Goal: Task Accomplishment & Management: Use online tool/utility

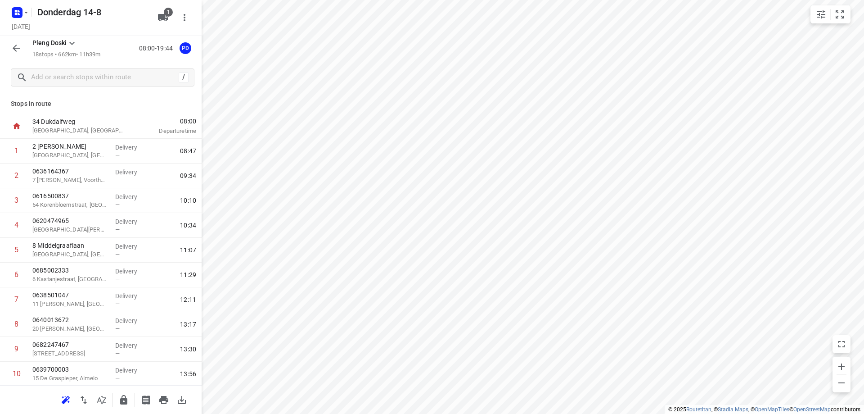
scroll to position [44, 0]
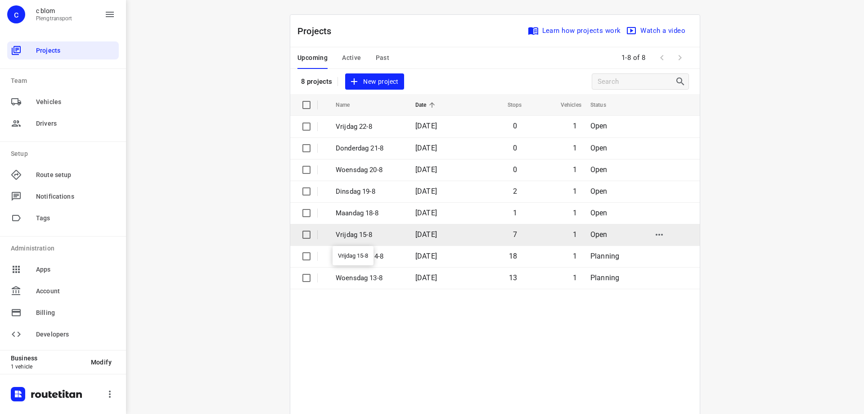
click at [360, 233] on p "Vrijdag 15-8" at bounding box center [369, 235] width 66 height 10
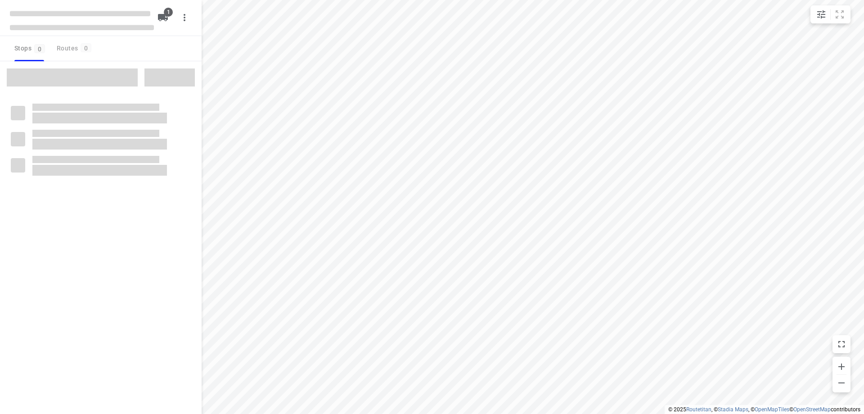
type input "distance"
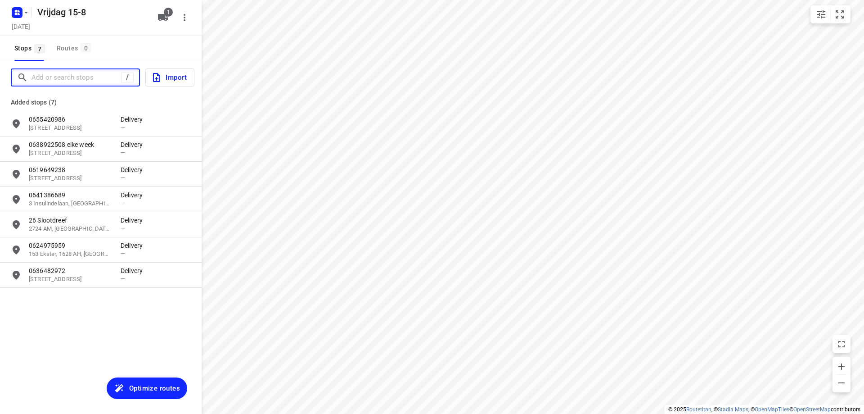
click at [72, 82] on input "Add or search stops" at bounding box center [77, 78] width 90 height 14
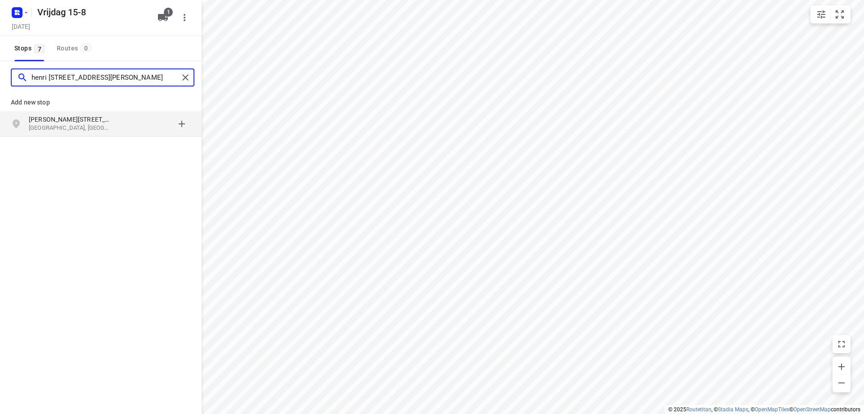
type input "henri [STREET_ADDRESS][PERSON_NAME]"
click at [87, 119] on p "[PERSON_NAME][STREET_ADDRESS]" at bounding box center [70, 119] width 83 height 9
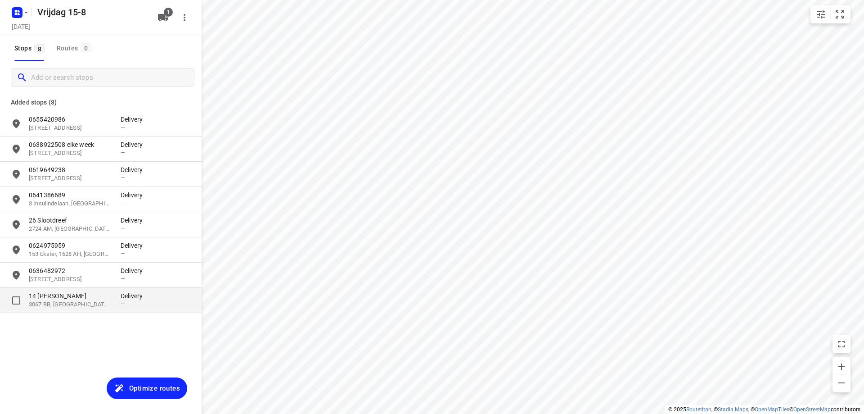
click at [97, 295] on p "14 [PERSON_NAME]" at bounding box center [70, 295] width 83 height 9
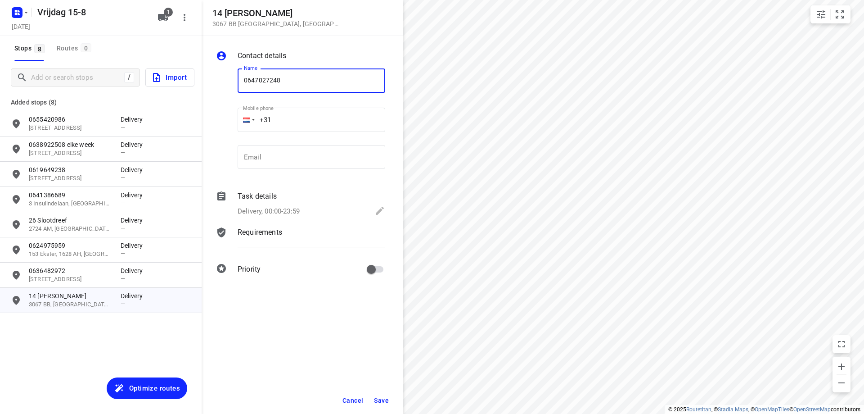
type input "0647027248"
click at [386, 397] on span "Save" at bounding box center [381, 400] width 15 height 7
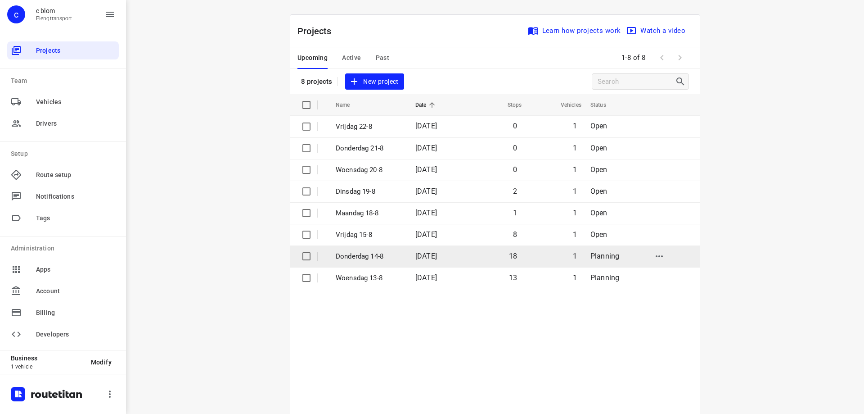
click at [383, 254] on p "Donderdag 14-8" at bounding box center [369, 256] width 66 height 10
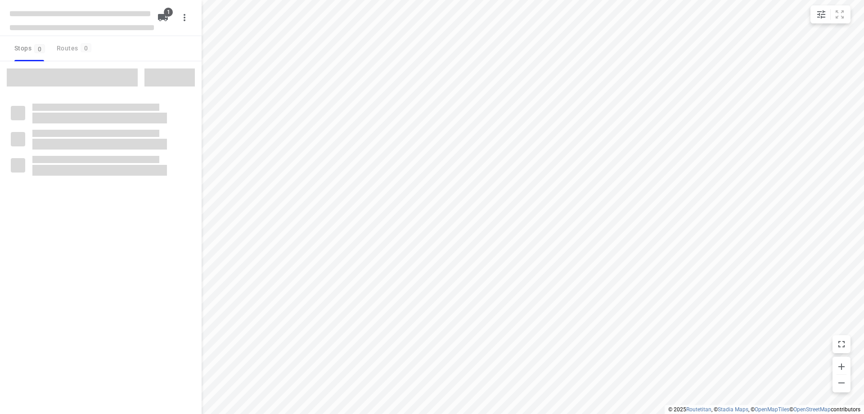
type input "distance"
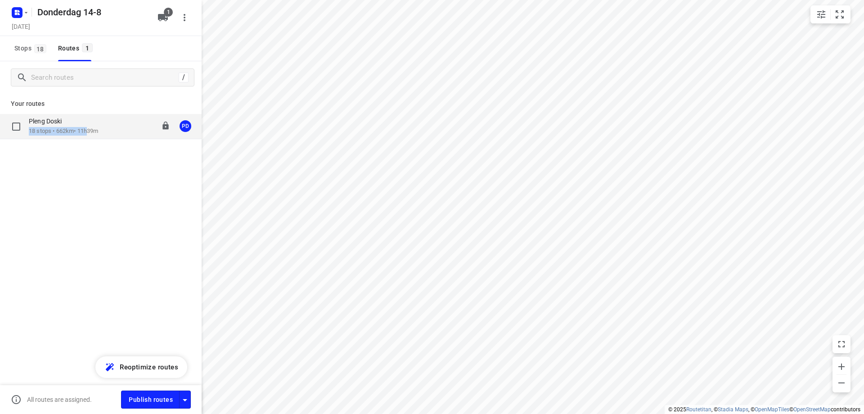
click at [89, 127] on div "Pleng Doski 18 stops • 662km • 11h39m" at bounding box center [63, 126] width 69 height 18
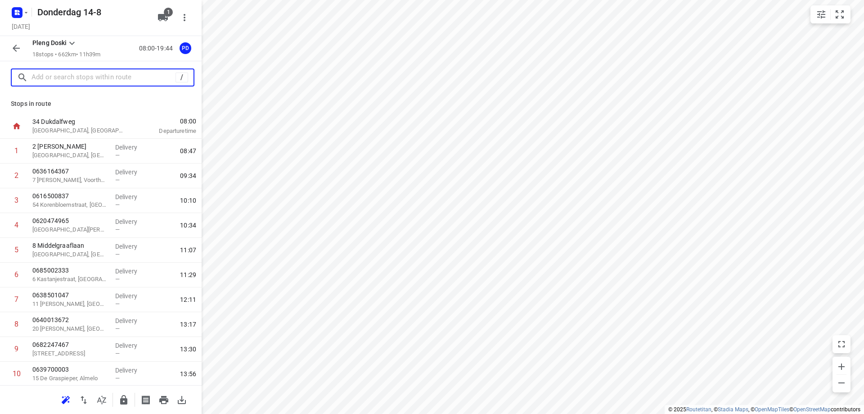
click at [94, 81] on input "text" at bounding box center [104, 78] width 144 height 14
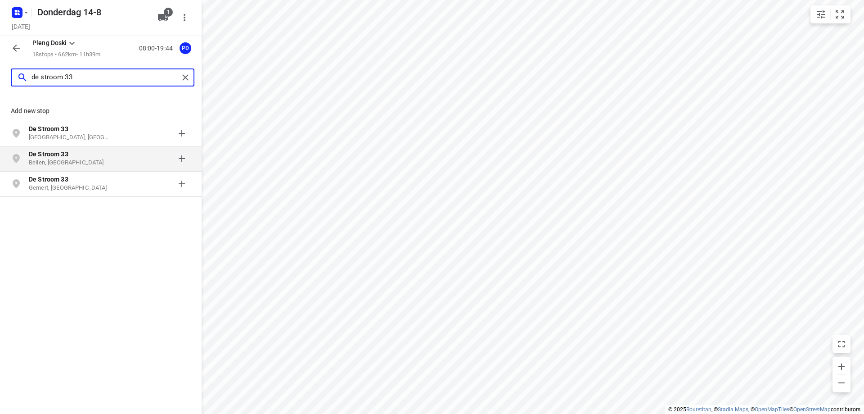
type input "de stroom 33"
click at [98, 158] on p "De Stroom 33" at bounding box center [70, 153] width 83 height 9
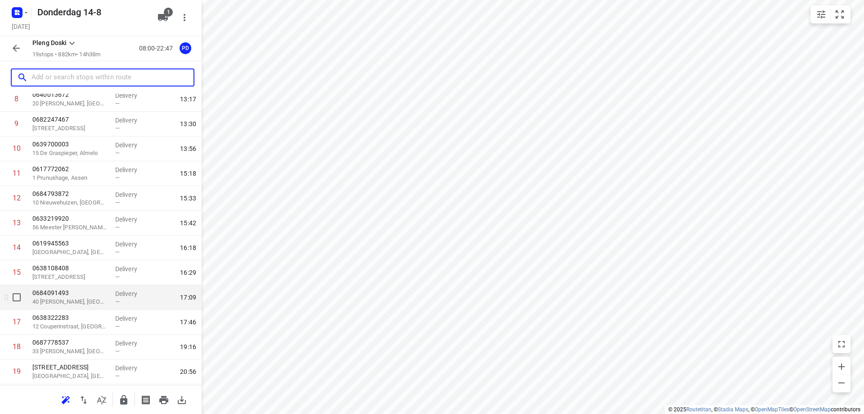
scroll to position [249, 0]
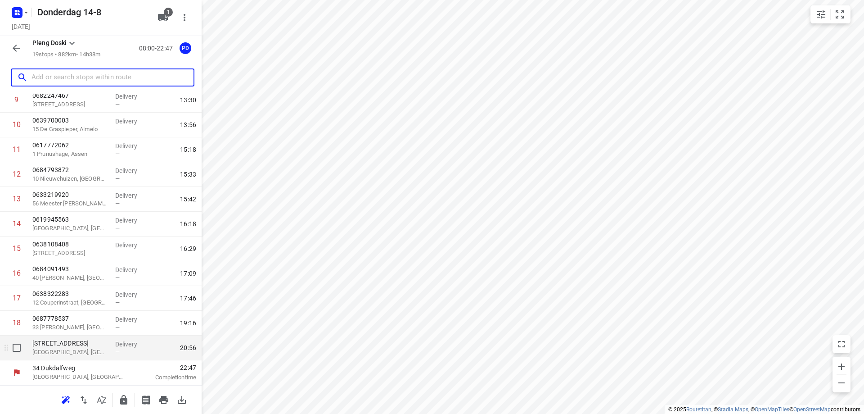
click at [112, 347] on div "Delivery —" at bounding box center [132, 347] width 41 height 25
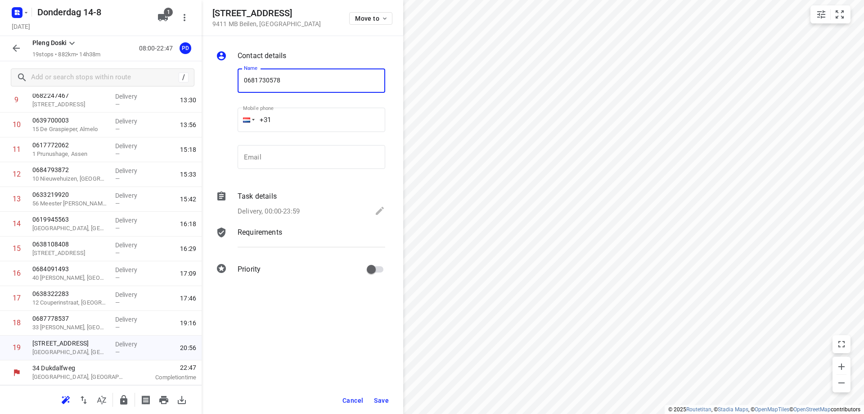
type input "0681730578"
click at [383, 397] on span "Save" at bounding box center [381, 400] width 15 height 7
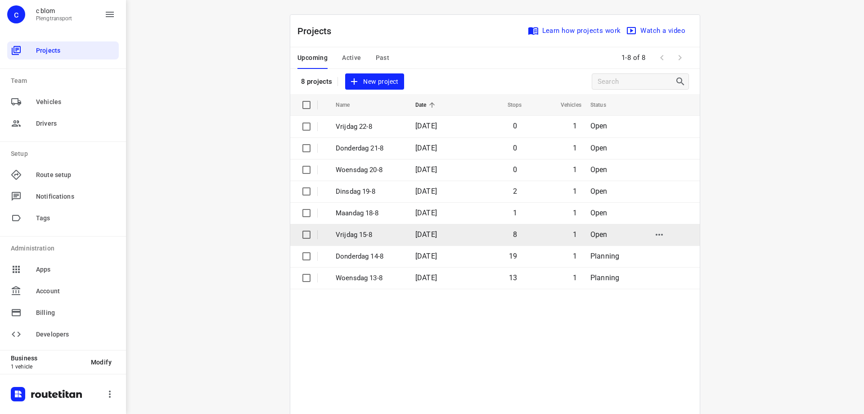
click at [487, 233] on td "8" at bounding box center [495, 235] width 58 height 22
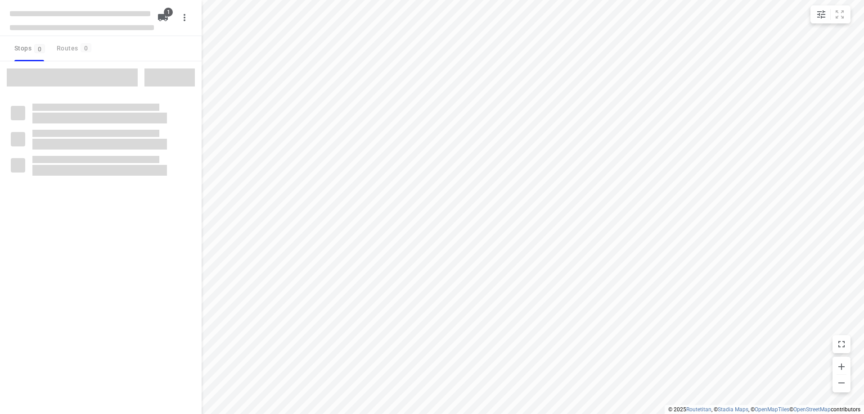
type input "distance"
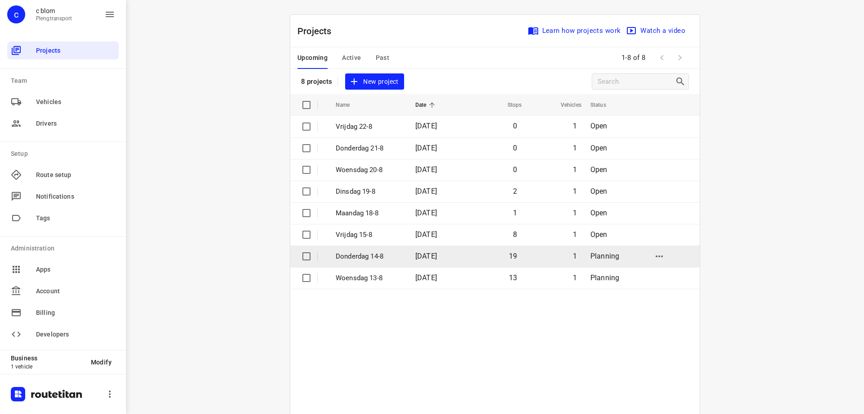
click at [461, 255] on td "[DATE]" at bounding box center [437, 256] width 58 height 22
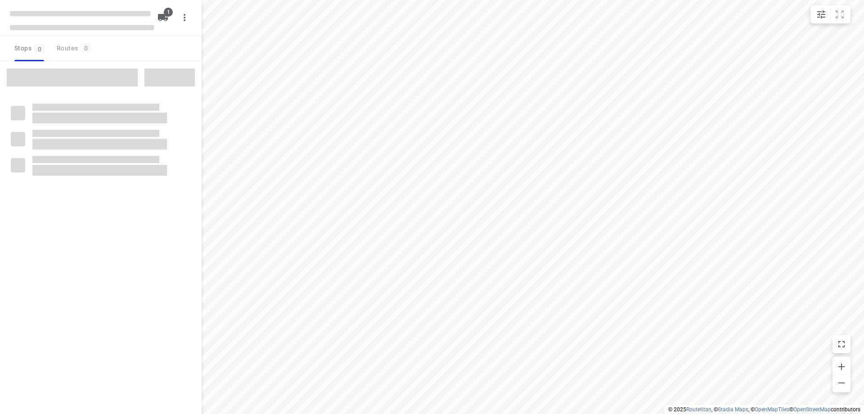
type input "distance"
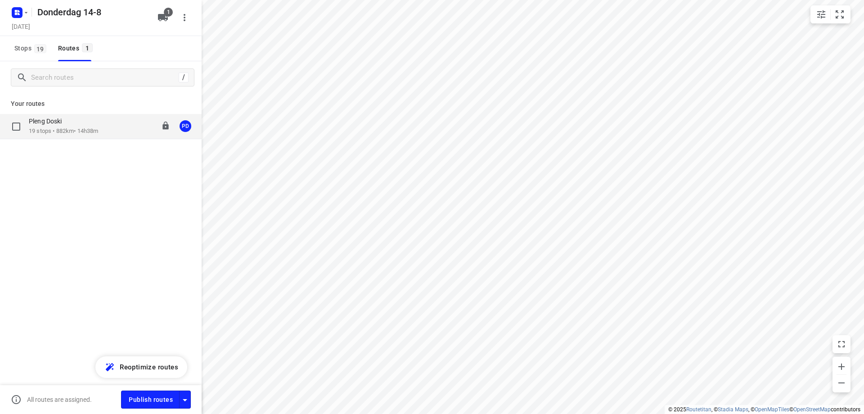
click at [104, 130] on div "Pleng Doski 19 stops • 882km • 14h38m 08:00-22:47 PD" at bounding box center [115, 126] width 173 height 18
